Goal: Transaction & Acquisition: Purchase product/service

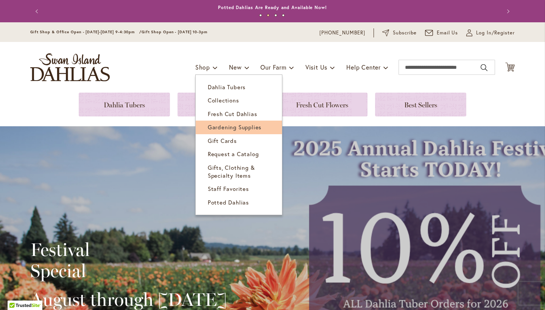
click at [232, 124] on span "Gardening Supplies" at bounding box center [235, 127] width 54 height 8
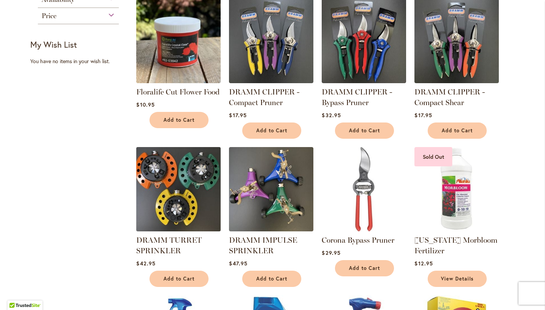
scroll to position [155, 0]
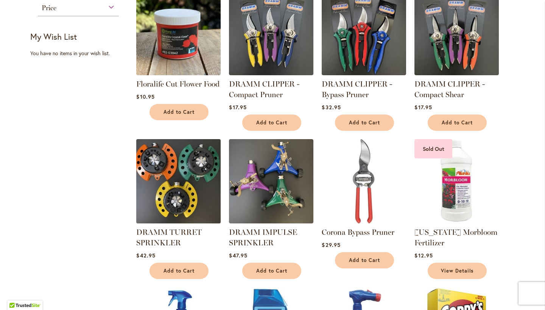
click at [192, 193] on img at bounding box center [178, 181] width 89 height 89
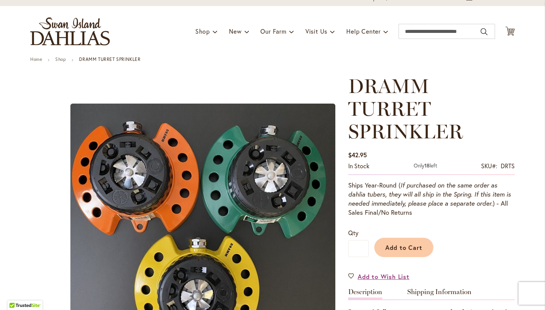
scroll to position [36, 0]
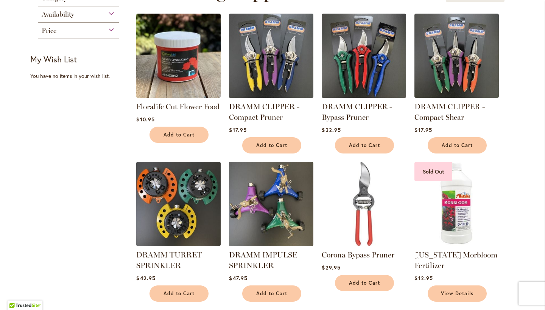
scroll to position [136, 0]
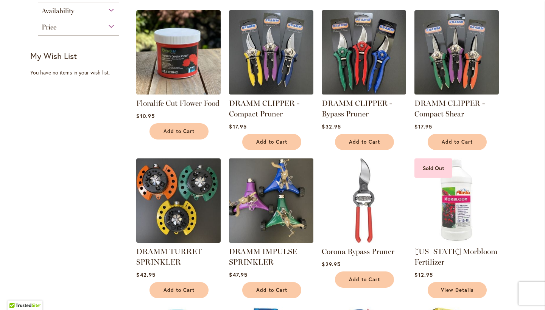
click at [281, 213] on img at bounding box center [271, 200] width 89 height 89
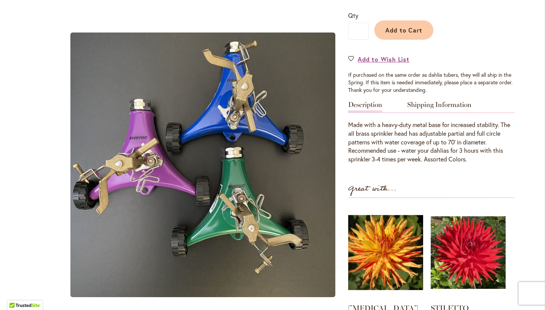
scroll to position [234, 0]
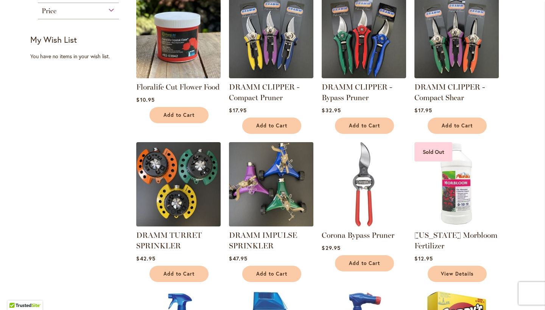
scroll to position [159, 0]
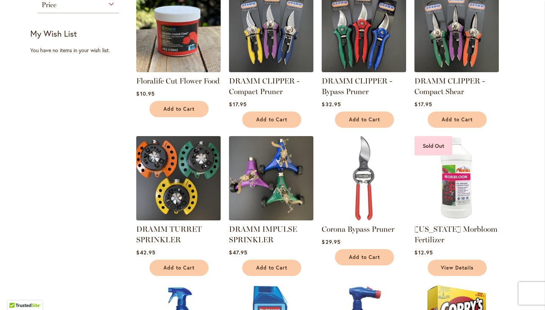
click at [192, 182] on img at bounding box center [178, 178] width 89 height 89
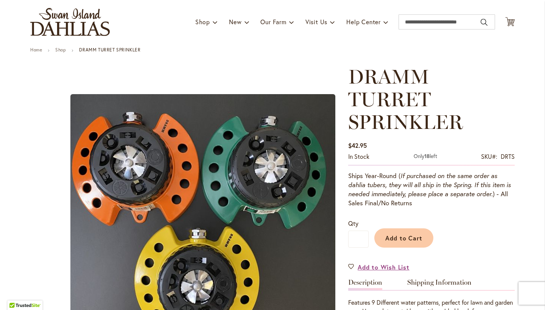
scroll to position [48, 0]
